Goal: Communication & Community: Answer question/provide support

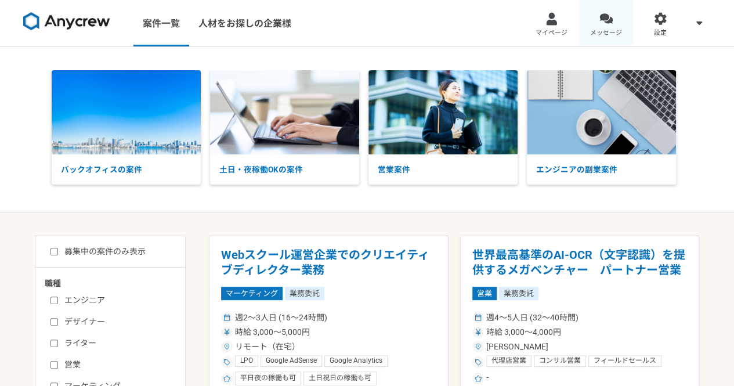
click at [602, 28] on span "メッセージ" at bounding box center [606, 32] width 32 height 9
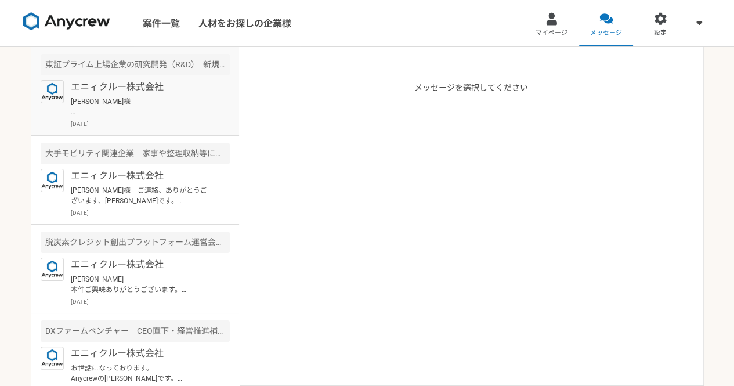
click at [146, 99] on p "[PERSON_NAME]様 お世話になっております。 承知いたしました。 それで問題ございませんのでご連絡お待ちしております。 [PERSON_NAME]" at bounding box center [142, 106] width 143 height 21
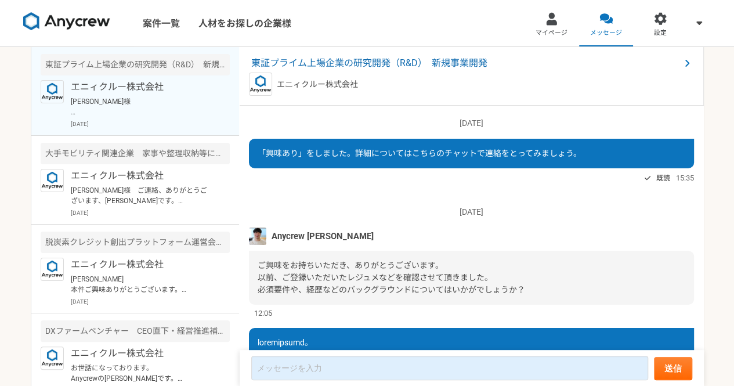
scroll to position [770, 0]
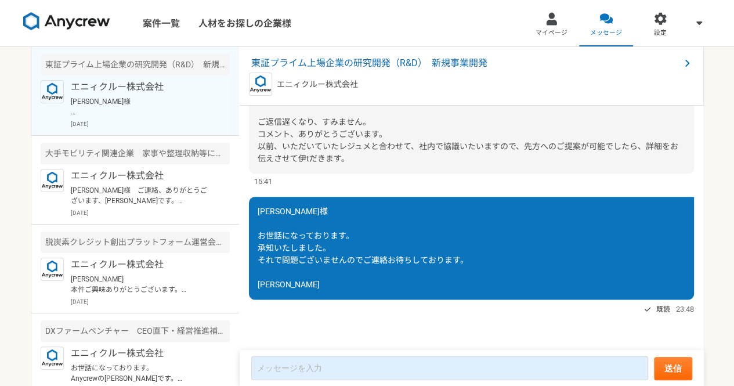
click at [42, 19] on img at bounding box center [66, 21] width 87 height 19
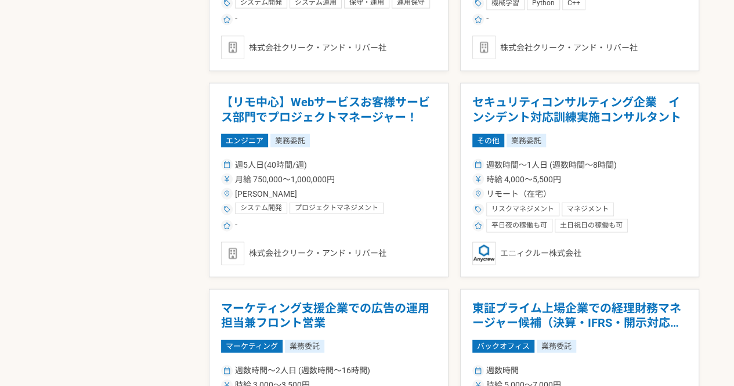
scroll to position [1616, 0]
